Goal: Information Seeking & Learning: Learn about a topic

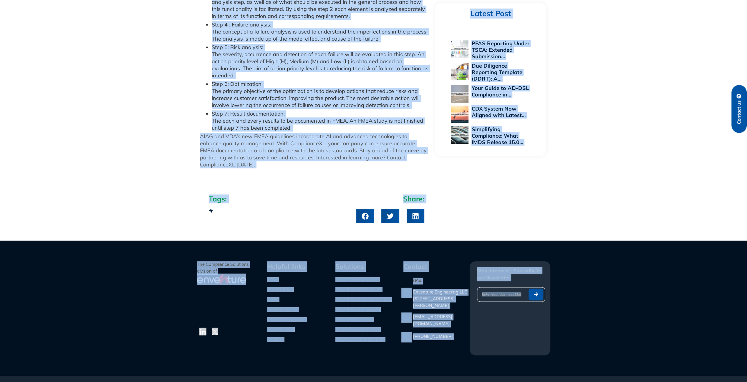
scroll to position [716, 0]
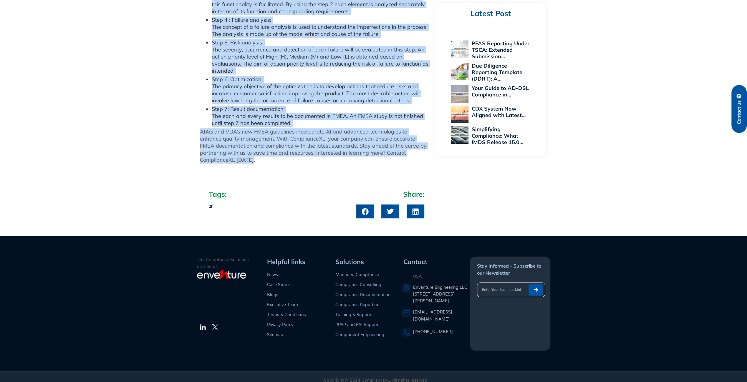
drag, startPoint x: 201, startPoint y: 49, endPoint x: 264, endPoint y: 157, distance: 124.5
drag, startPoint x: 264, startPoint y: 157, endPoint x: 245, endPoint y: 143, distance: 23.4
copy div "New FMEA Guidelines Released by AIAG and VDA: Here’s What You Need to Know The …"
